Goal: Information Seeking & Learning: Learn about a topic

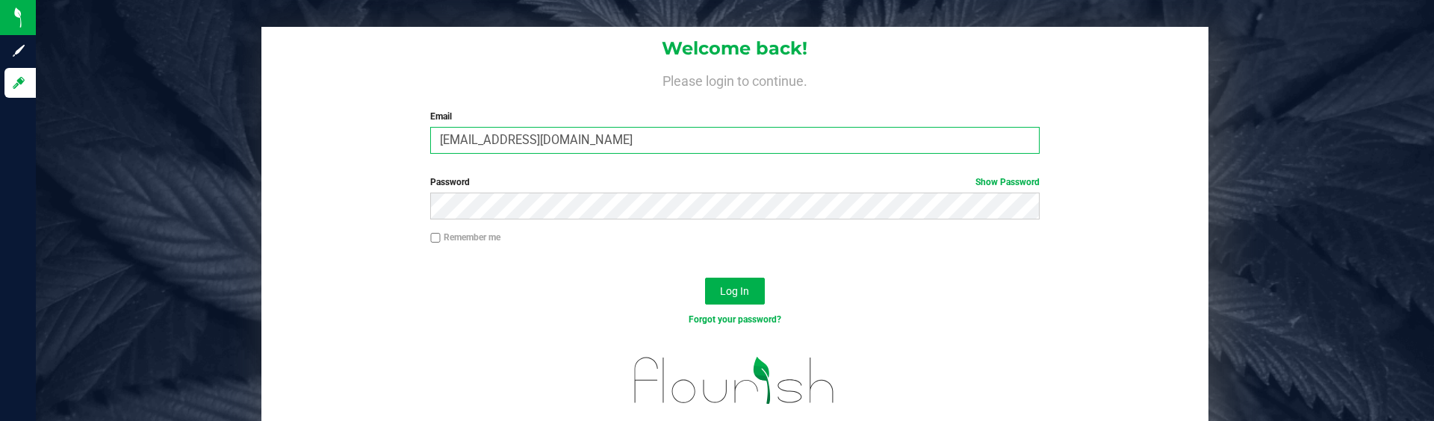
drag, startPoint x: 671, startPoint y: 140, endPoint x: 589, endPoint y: 154, distance: 83.3
click at [671, 140] on input "badams_surterra@flourishsoftware.com" at bounding box center [734, 140] width 609 height 27
drag, startPoint x: 462, startPoint y: 139, endPoint x: 477, endPoint y: 143, distance: 14.7
click at [462, 139] on input "badams_surterra@flourishsoftware.com" at bounding box center [734, 140] width 609 height 27
drag, startPoint x: 500, startPoint y: 141, endPoint x: 820, endPoint y: 138, distance: 320.4
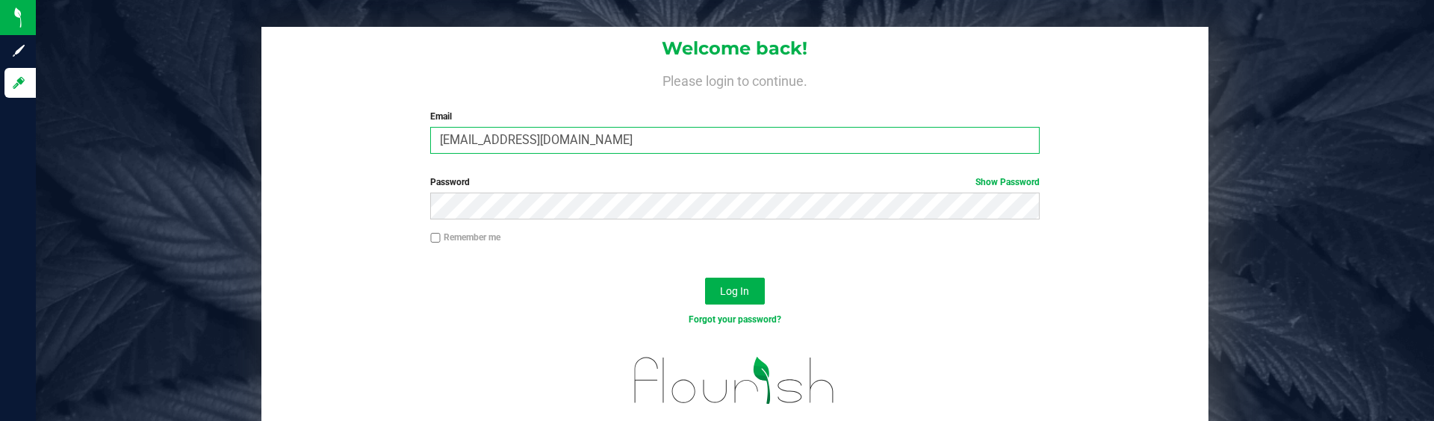
click at [816, 139] on input "badams_surterra@flourishsoftware.com" at bounding box center [734, 140] width 609 height 27
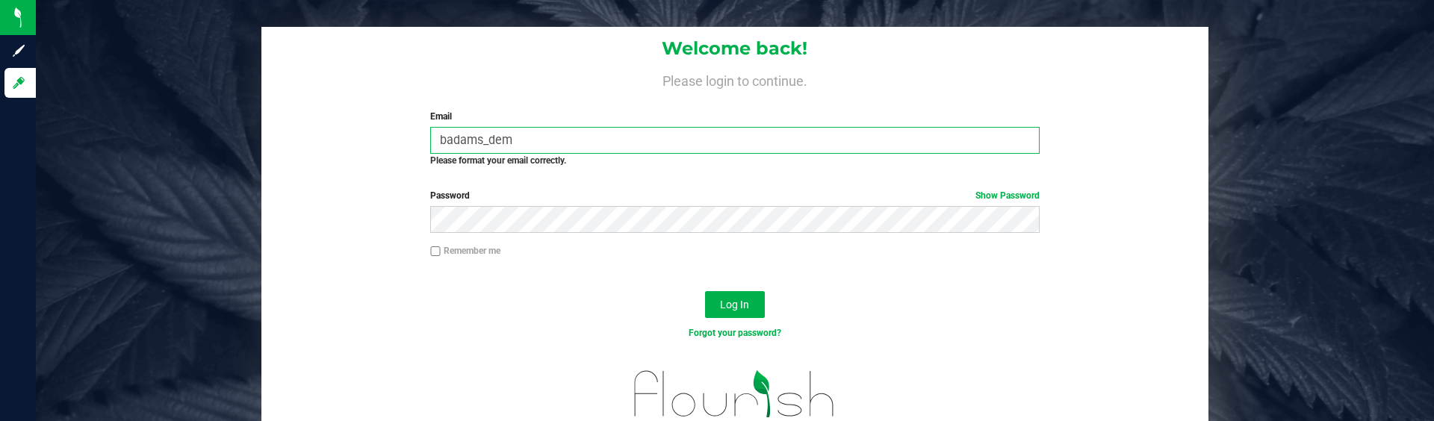
type input "badams_demo@flourishsoftware.com"
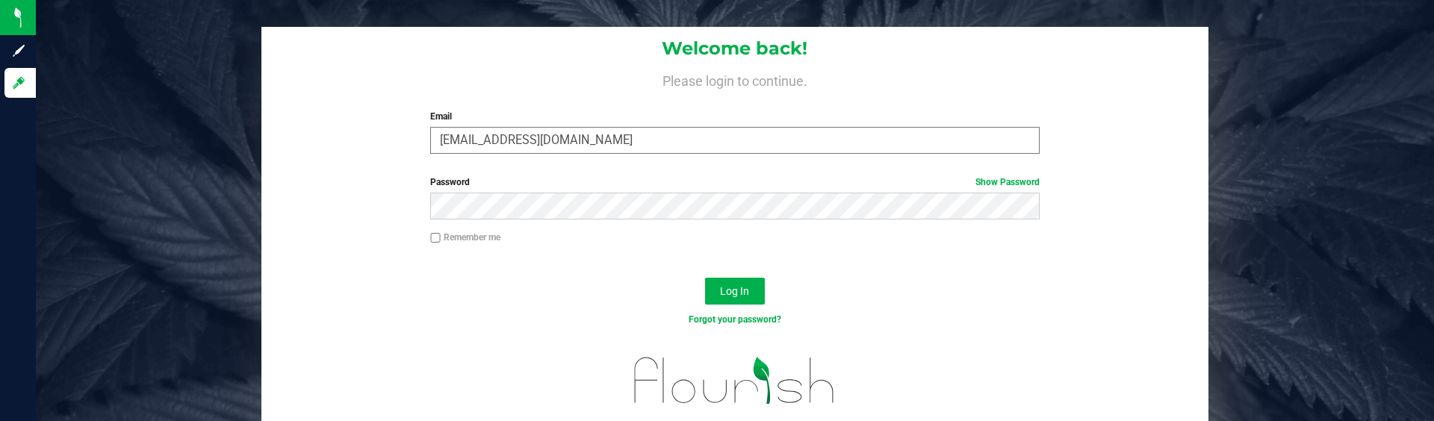
click at [705, 278] on button "Log In" at bounding box center [735, 291] width 60 height 27
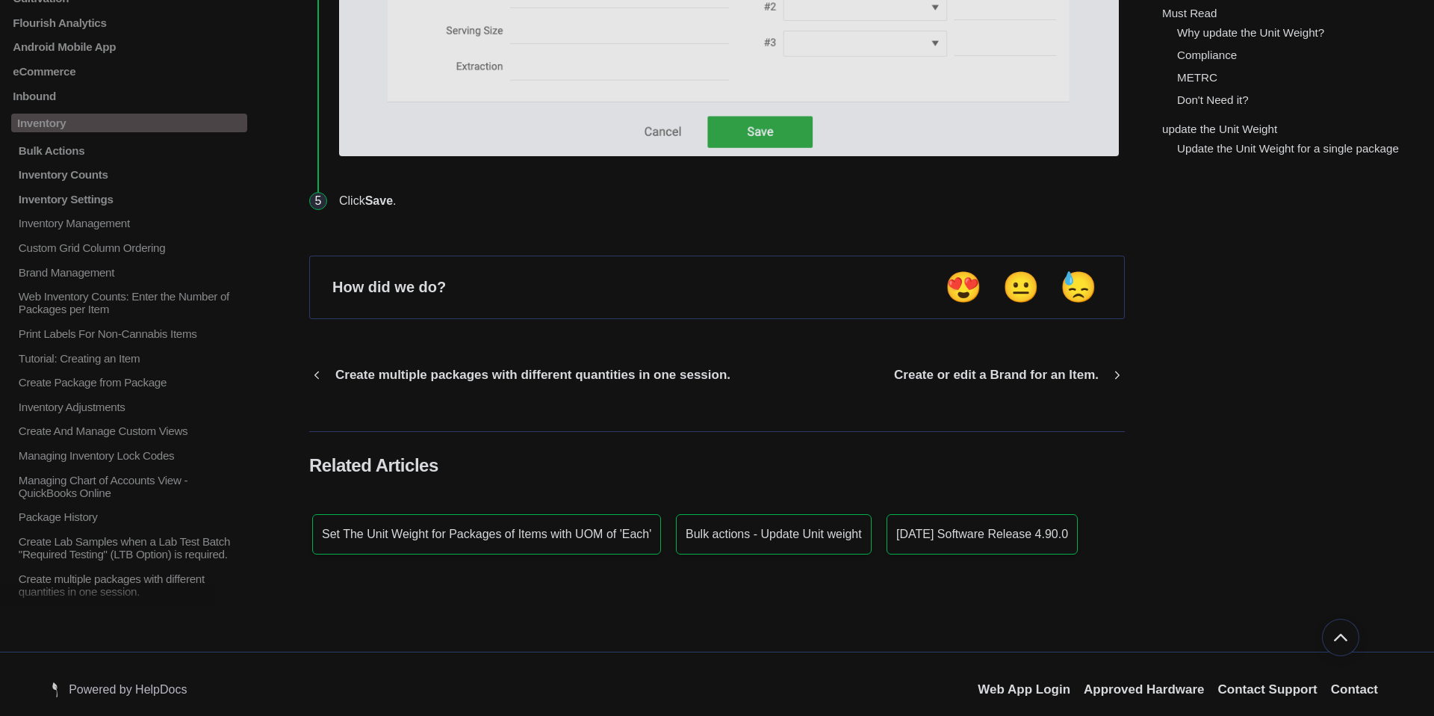
scroll to position [2321, 0]
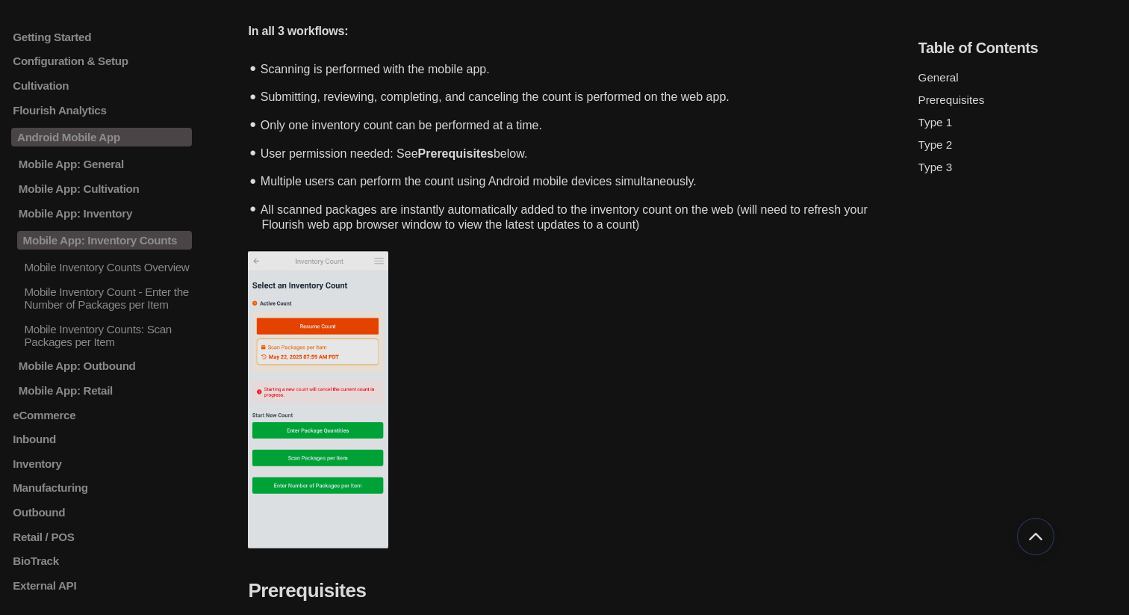
scroll to position [317, 0]
